Goal: Task Accomplishment & Management: Use online tool/utility

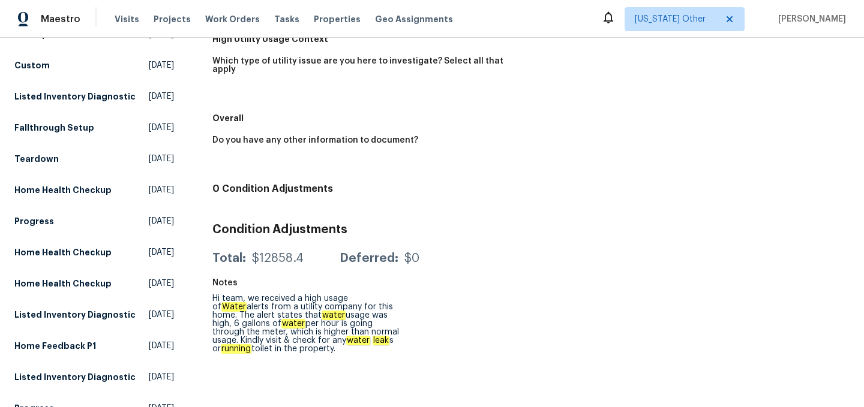
scroll to position [314, 0]
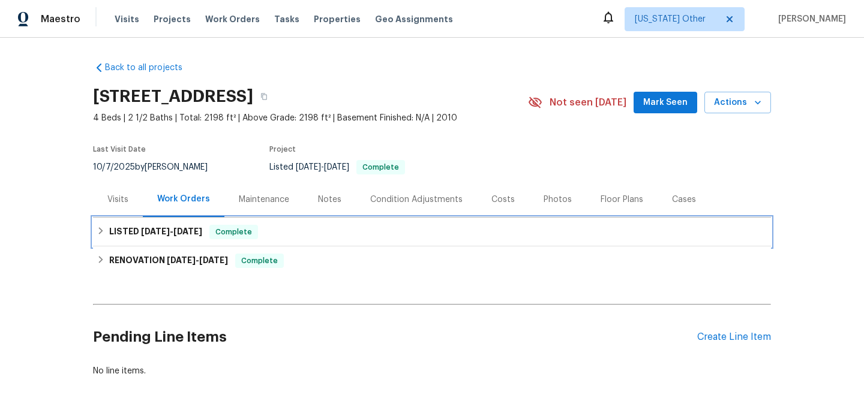
click at [287, 238] on div "LISTED [DATE] - [DATE] Complete" at bounding box center [432, 232] width 671 height 14
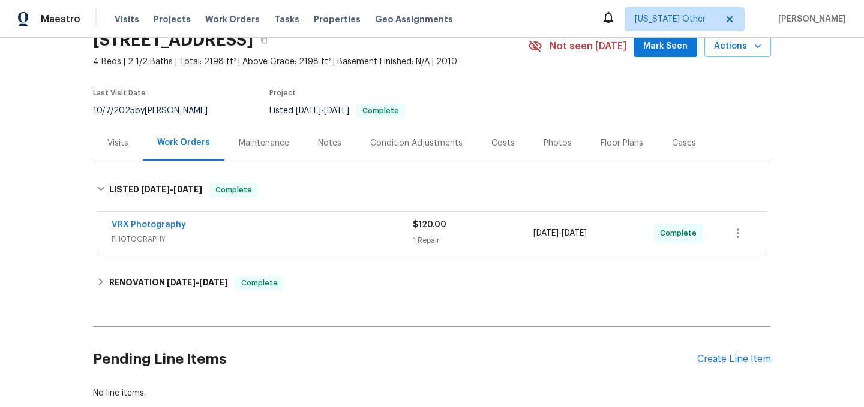
click at [287, 238] on span "PHOTOGRAPHY" at bounding box center [262, 239] width 301 height 12
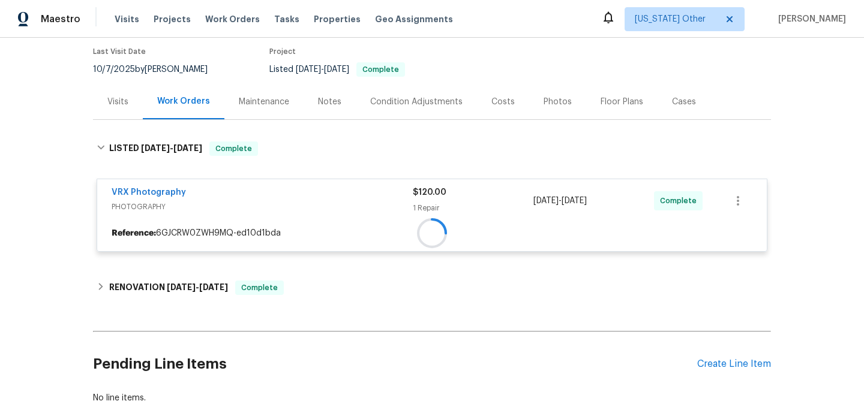
scroll to position [125, 0]
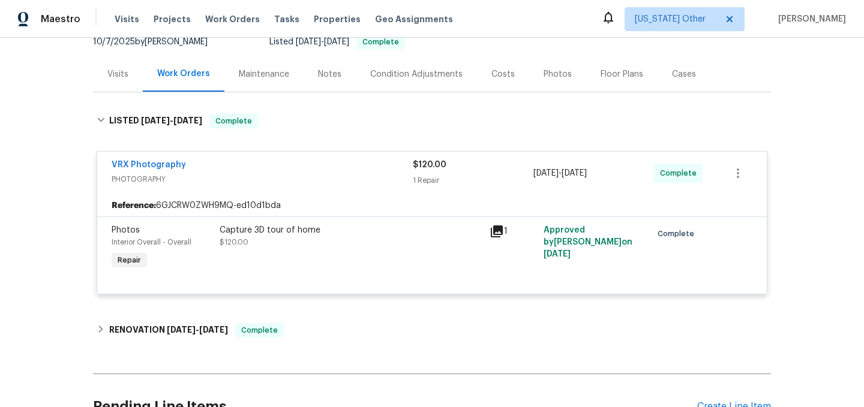
click at [296, 258] on div "Capture 3D tour of home $120.00" at bounding box center [351, 248] width 270 height 55
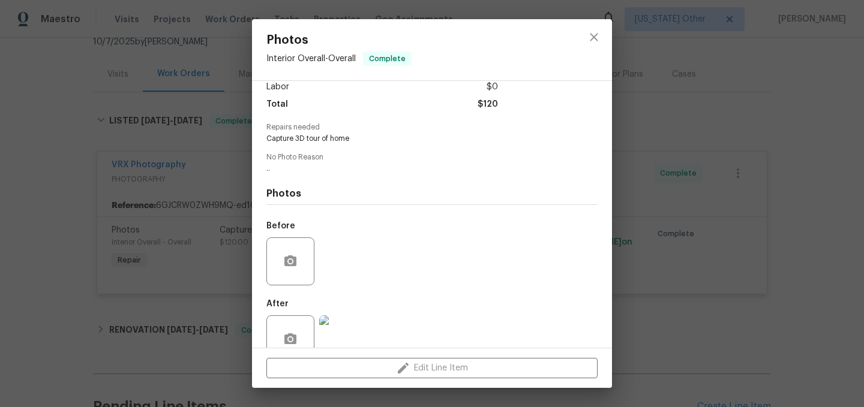
scroll to position [115, 0]
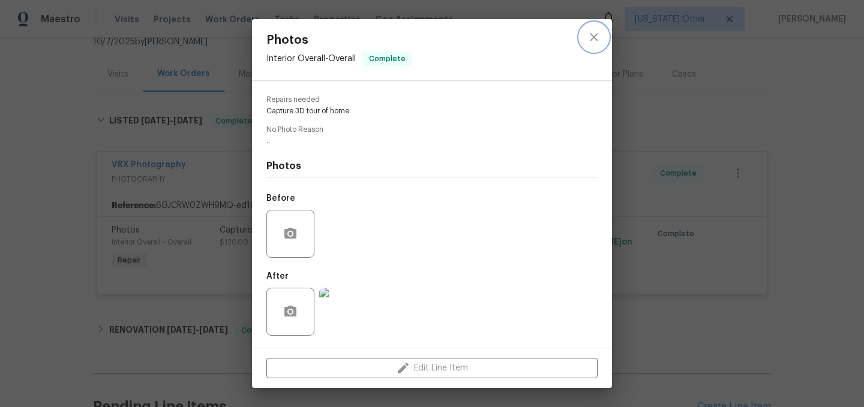
click at [592, 35] on icon "close" at bounding box center [594, 37] width 8 height 8
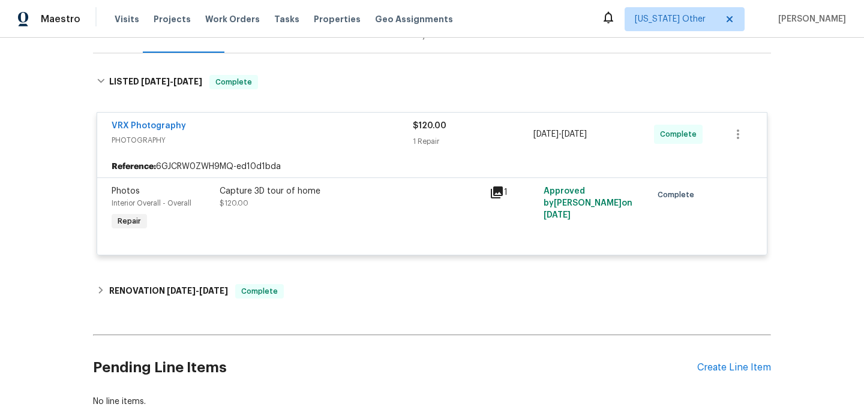
scroll to position [169, 0]
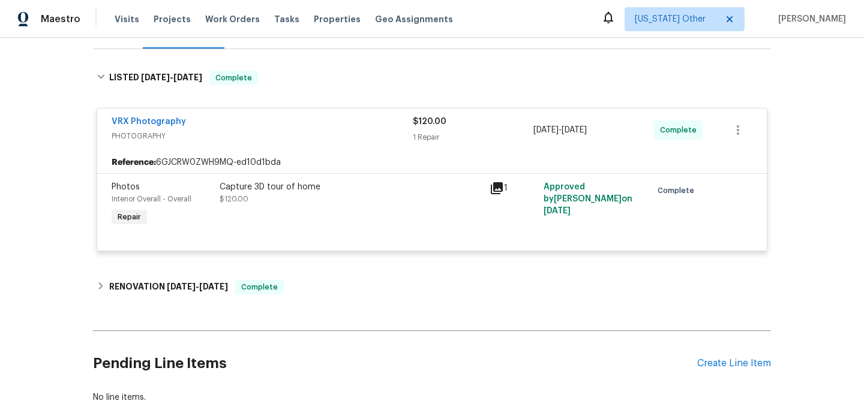
click at [345, 304] on div "Back to all projects [STREET_ADDRESS] 4 Beds | 2 1/2 Baths | Total: 2198 ft² | …" at bounding box center [432, 149] width 678 height 530
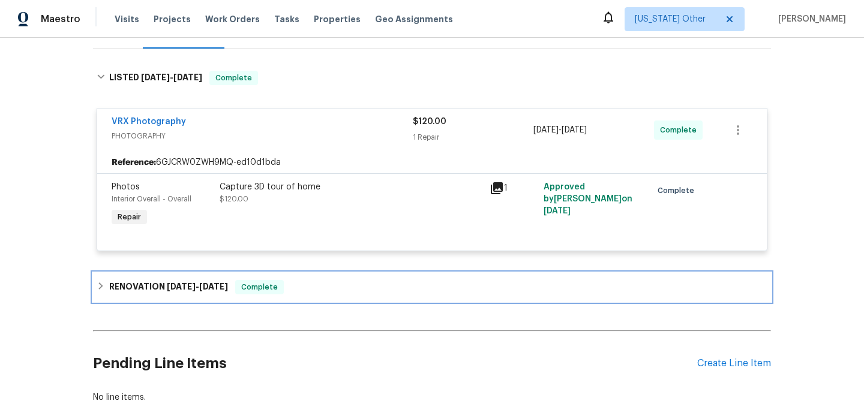
click at [347, 291] on div "RENOVATION [DATE] - [DATE] Complete" at bounding box center [432, 287] width 671 height 14
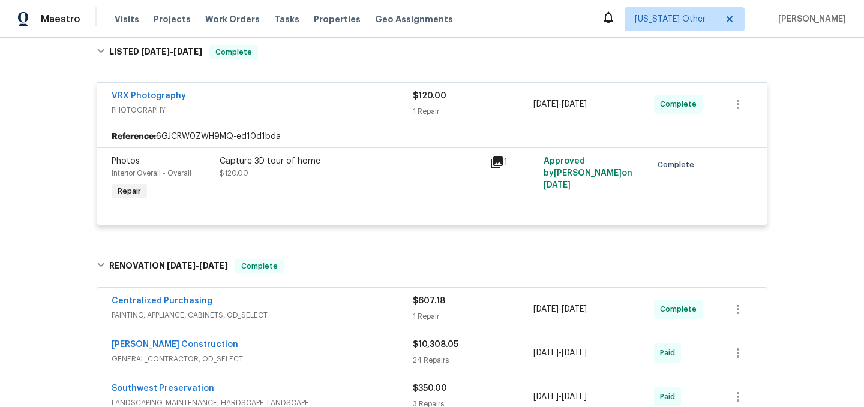
click at [347, 317] on span "PAINTING, APPLIANCE, CABINETS, OD_SELECT" at bounding box center [262, 316] width 301 height 12
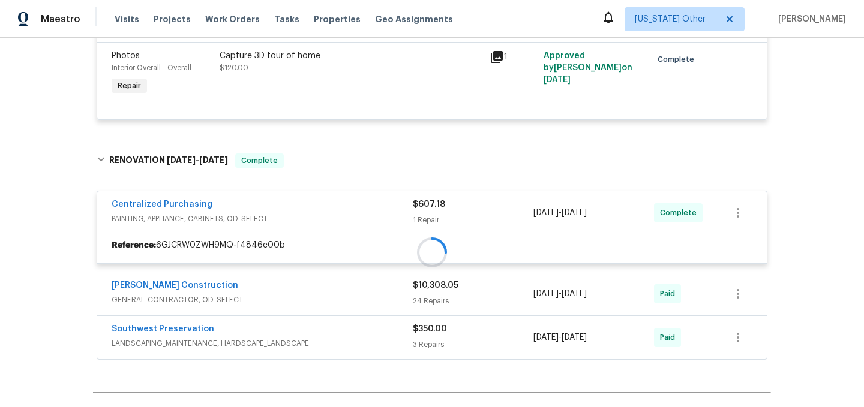
scroll to position [428, 0]
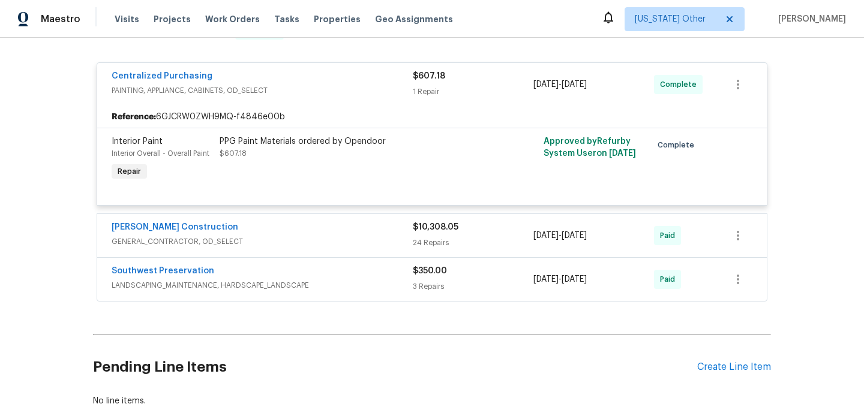
click at [351, 265] on div "Southwest Preservation LANDSCAPING_MAINTENANCE, HARDSCAPE_LANDSCAPE $350.00 3 R…" at bounding box center [432, 279] width 670 height 43
click at [351, 245] on span "GENERAL_CONTRACTOR, OD_SELECT" at bounding box center [262, 242] width 301 height 12
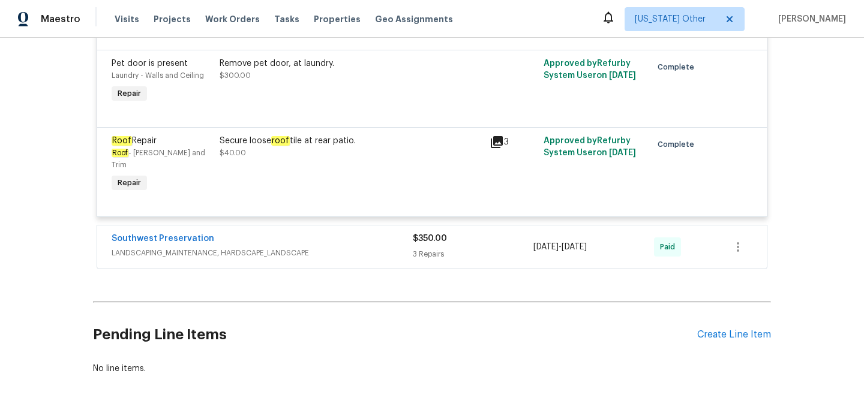
scroll to position [3143, 0]
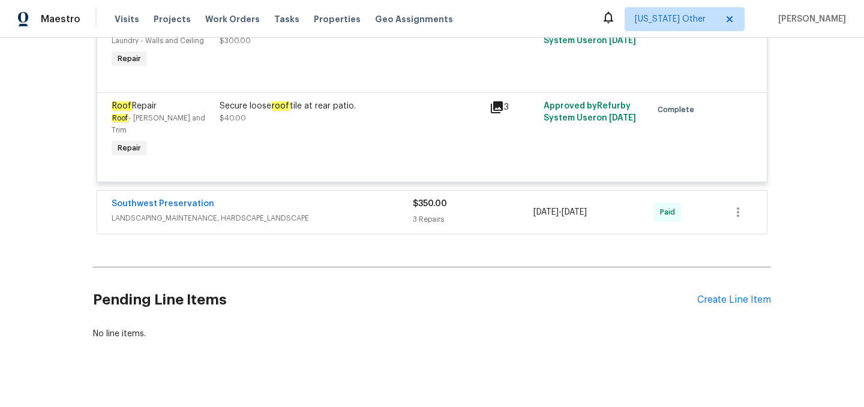
click at [352, 211] on div "Southwest Preservation LANDSCAPING_MAINTENANCE, HARDSCAPE_LANDSCAPE" at bounding box center [262, 212] width 301 height 29
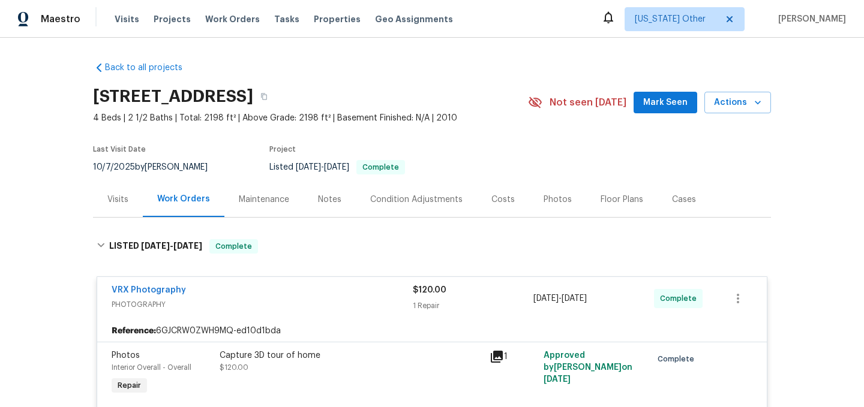
scroll to position [2, 0]
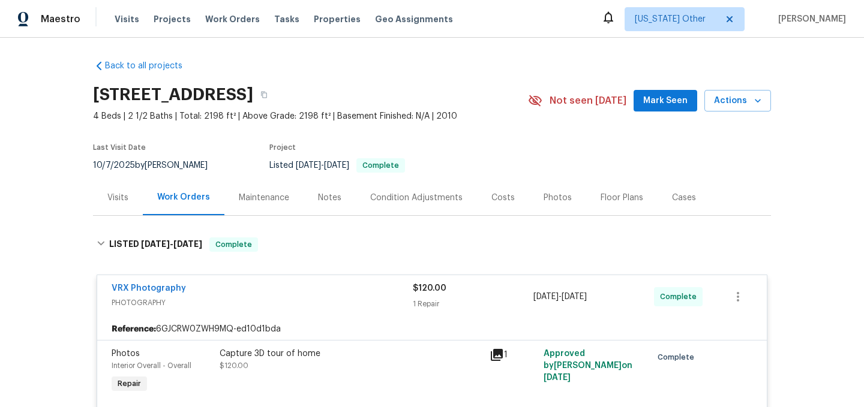
click at [122, 210] on div "Visits" at bounding box center [118, 197] width 50 height 35
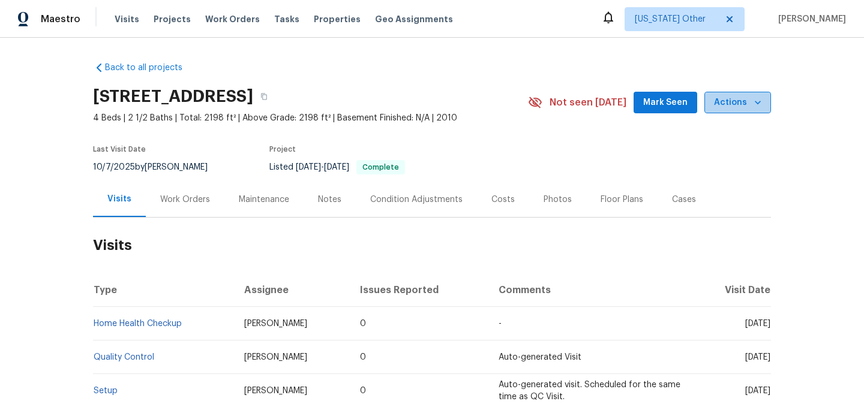
click at [740, 100] on span "Actions" at bounding box center [737, 102] width 47 height 15
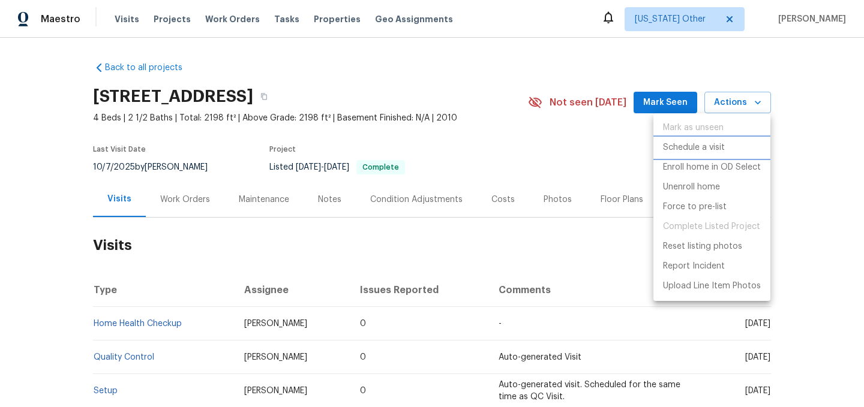
click at [719, 148] on p "Schedule a visit" at bounding box center [694, 148] width 62 height 13
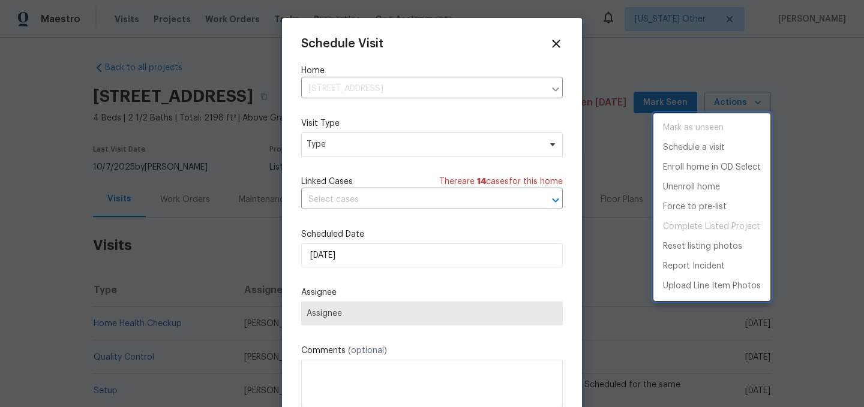
click at [406, 142] on div at bounding box center [432, 203] width 864 height 407
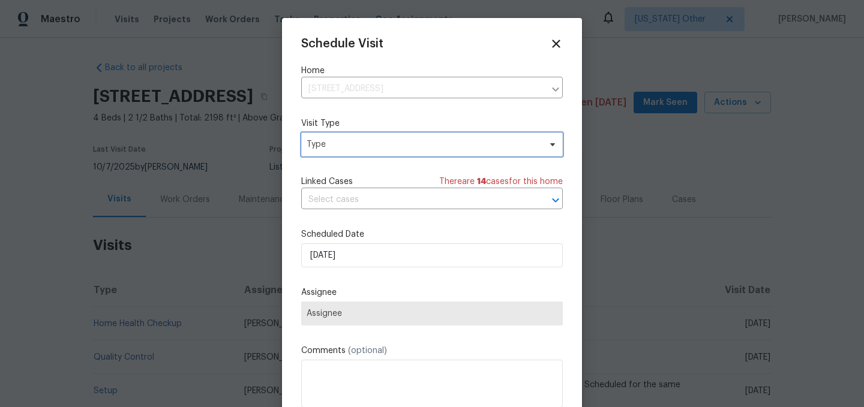
click at [398, 145] on span "Type" at bounding box center [423, 145] width 233 height 12
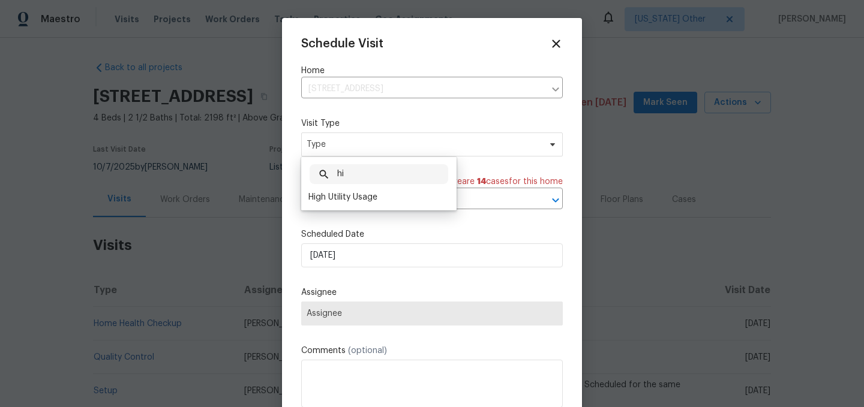
type input "hi"
click at [347, 208] on div "hi ​ High Utility Usage" at bounding box center [378, 183] width 155 height 53
click at [352, 202] on div "High Utility Usage" at bounding box center [342, 197] width 69 height 12
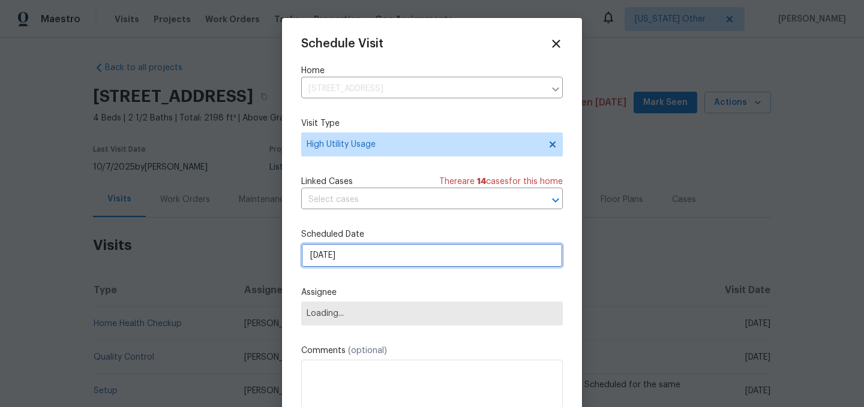
click at [359, 253] on input "[DATE]" at bounding box center [432, 256] width 262 height 24
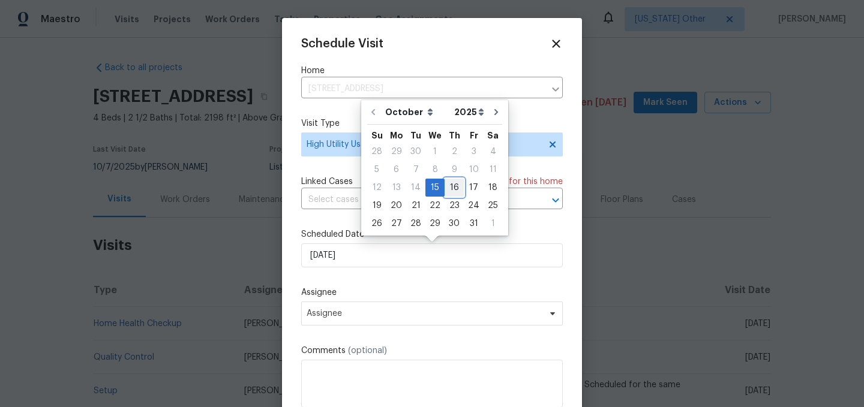
click at [454, 191] on div "16" at bounding box center [454, 187] width 19 height 17
type input "[DATE]"
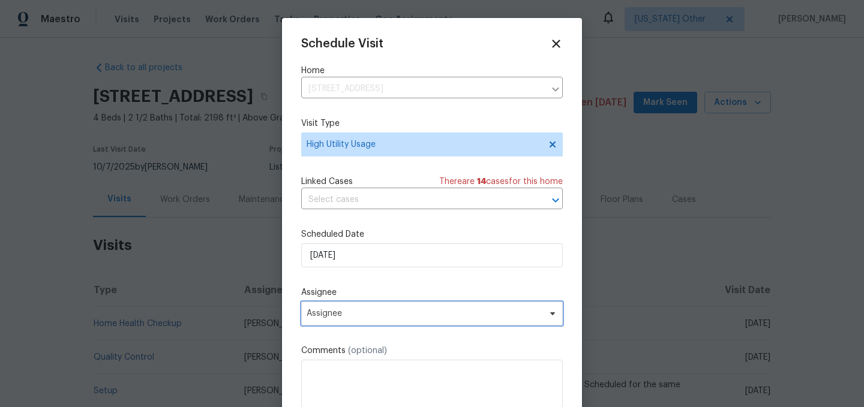
click at [384, 307] on span "Assignee" at bounding box center [432, 314] width 262 height 24
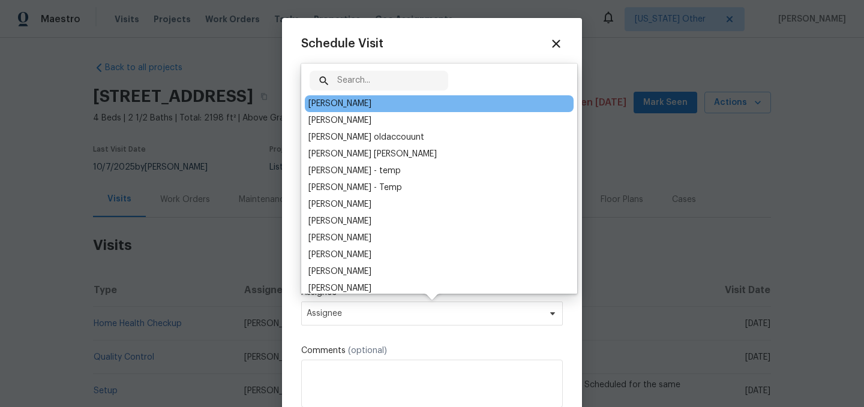
click at [372, 109] on div "[PERSON_NAME]" at bounding box center [439, 103] width 269 height 17
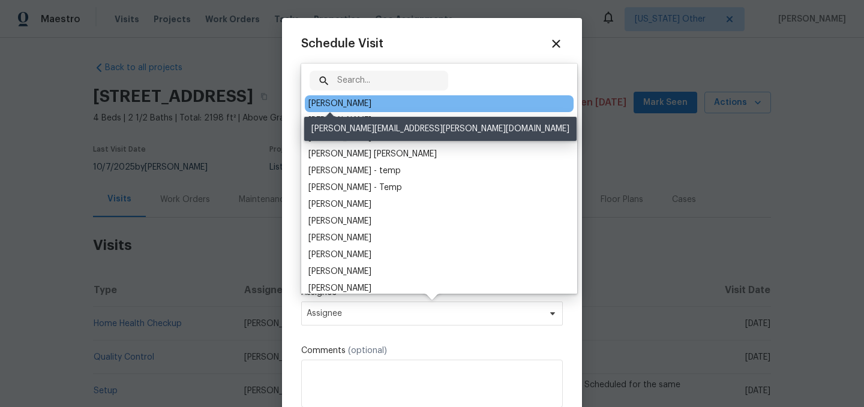
click at [350, 100] on div "[PERSON_NAME]" at bounding box center [339, 104] width 63 height 12
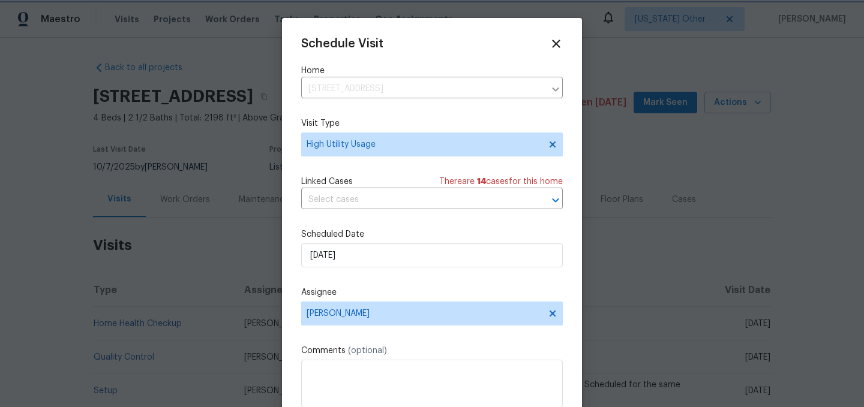
scroll to position [22, 0]
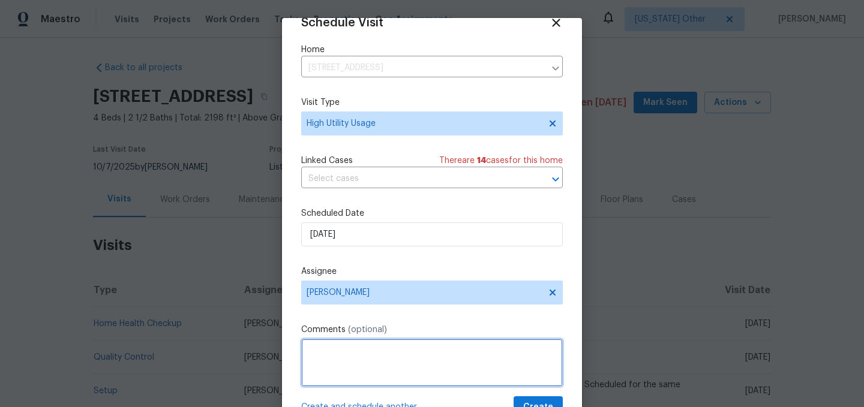
click at [341, 379] on textarea at bounding box center [432, 363] width 262 height 48
paste textarea "Hi team, we received a high usage of Water bill from a utility company for this…"
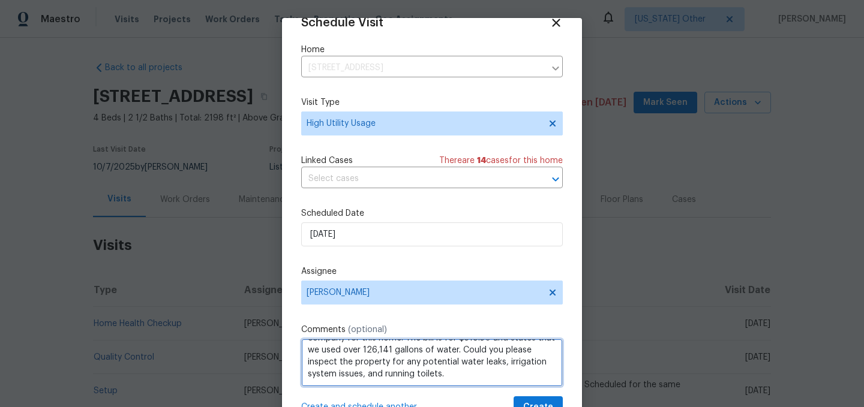
scroll to position [49, 0]
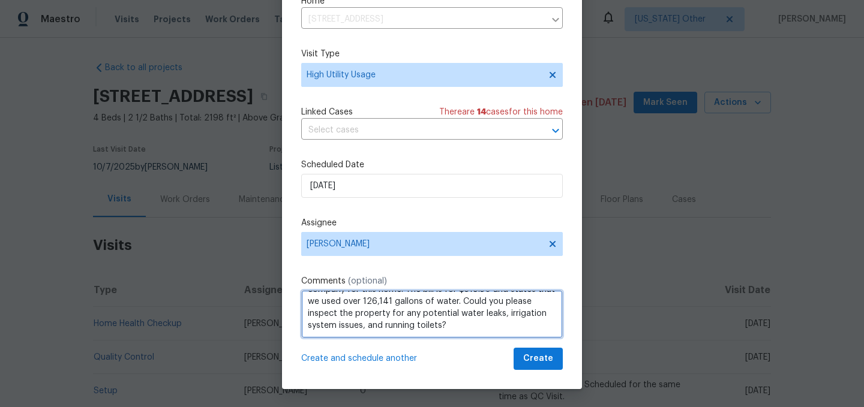
type textarea "Hi team, we received a high usage of Water bill from a utility company for this…"
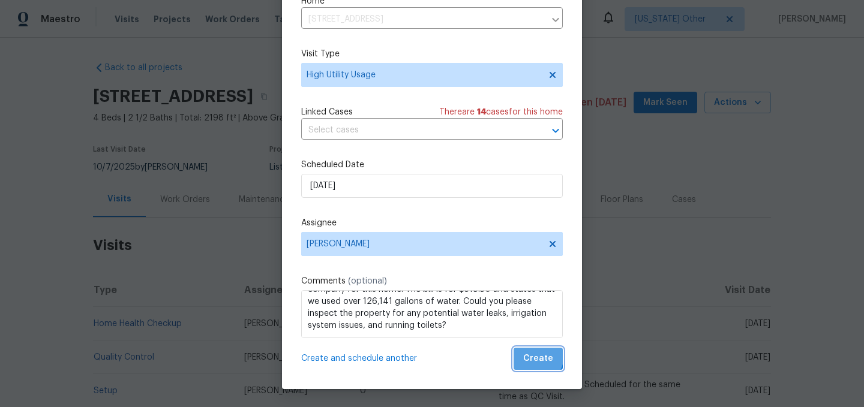
click at [532, 355] on span "Create" at bounding box center [538, 359] width 30 height 15
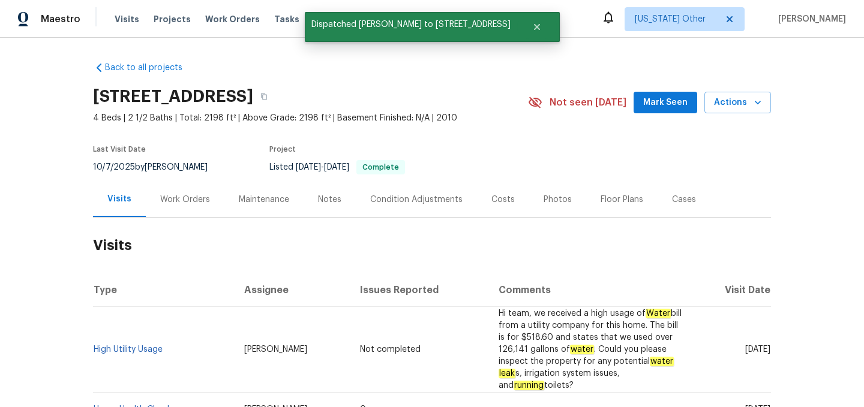
scroll to position [0, 0]
click at [147, 346] on link "High Utility Usage" at bounding box center [128, 350] width 69 height 8
